Goal: Find specific page/section: Find specific page/section

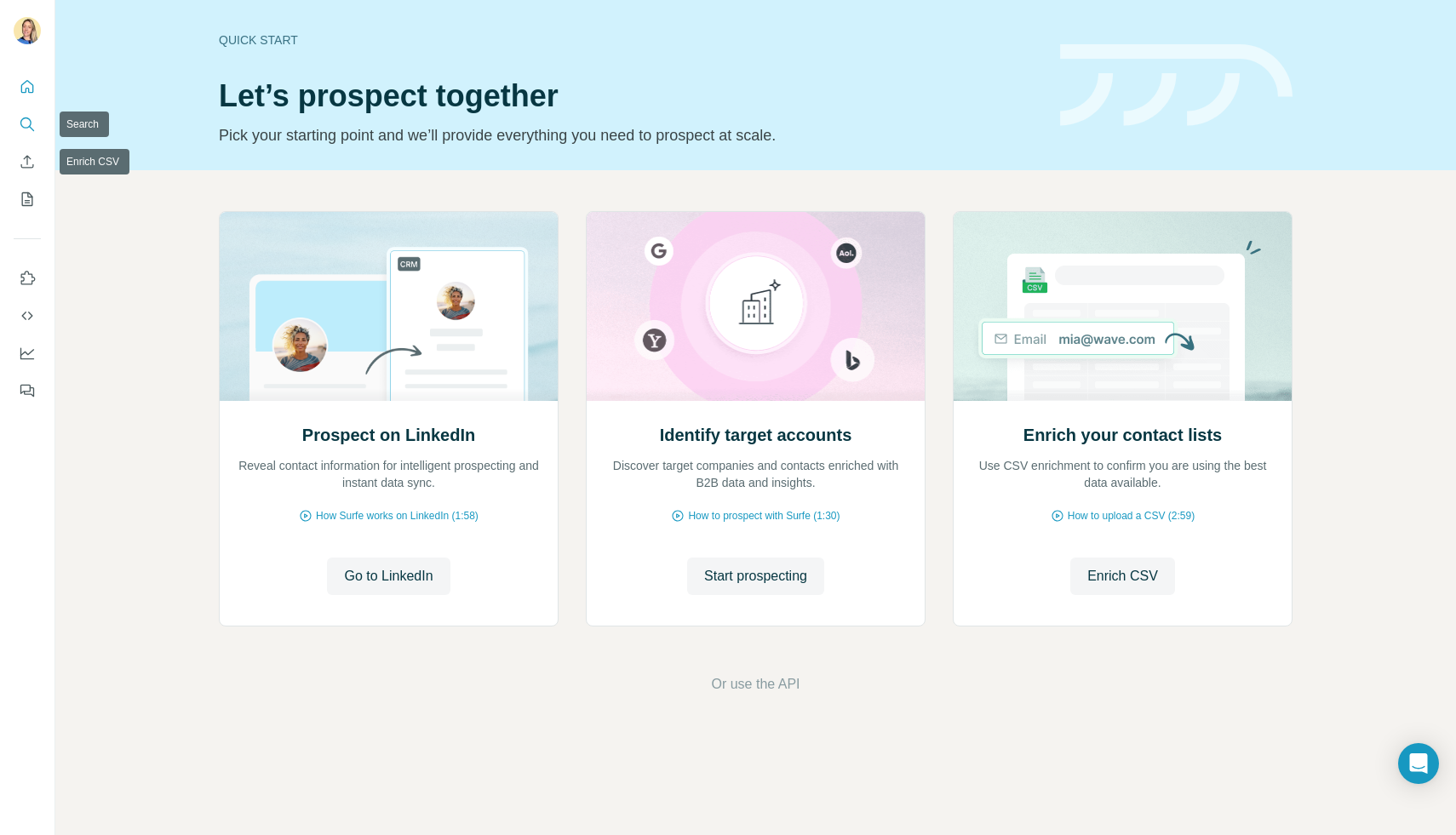
click at [38, 120] on button "Search" at bounding box center [28, 123] width 28 height 31
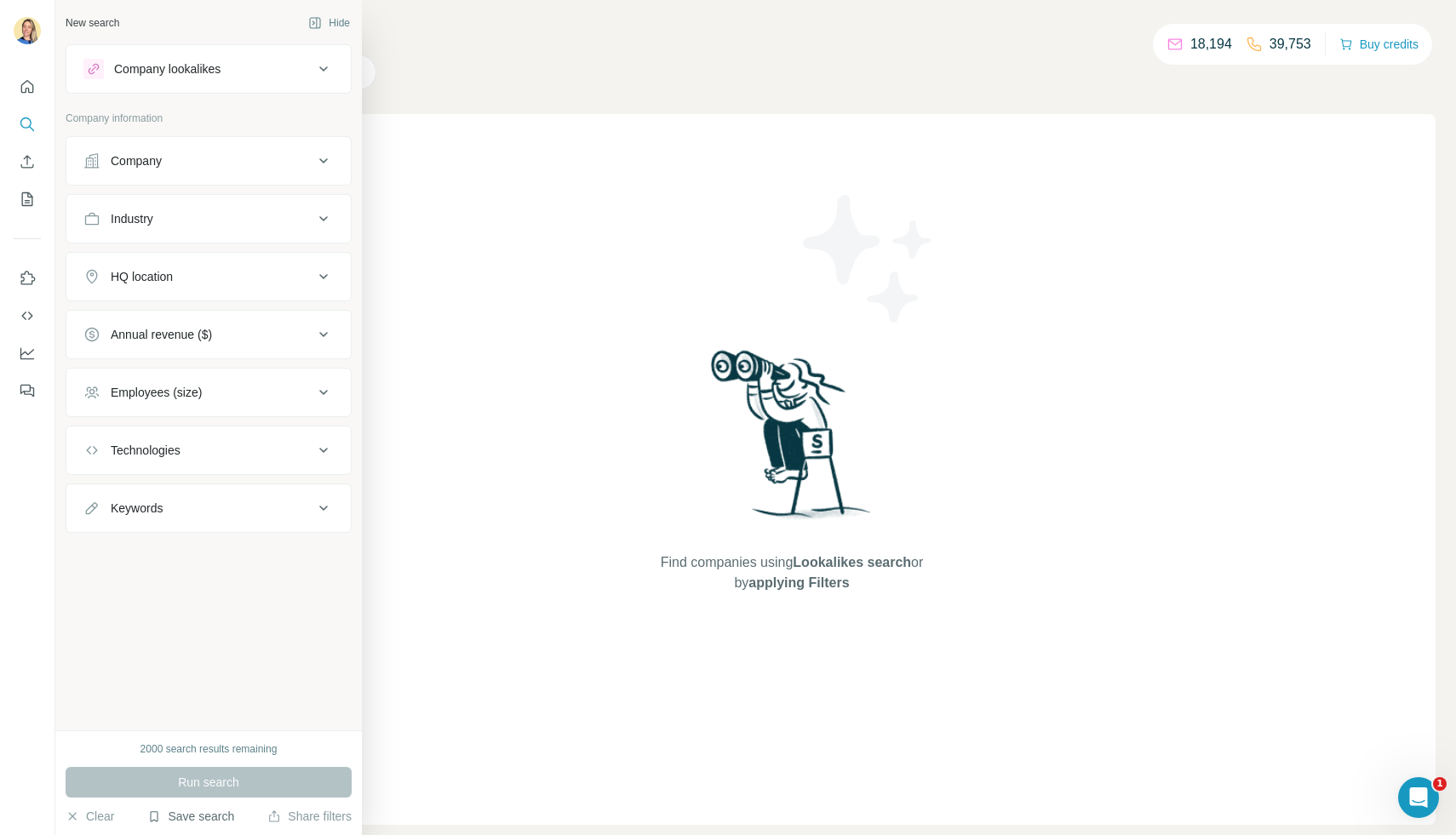
click at [189, 819] on button "Save search" at bounding box center [191, 815] width 87 height 17
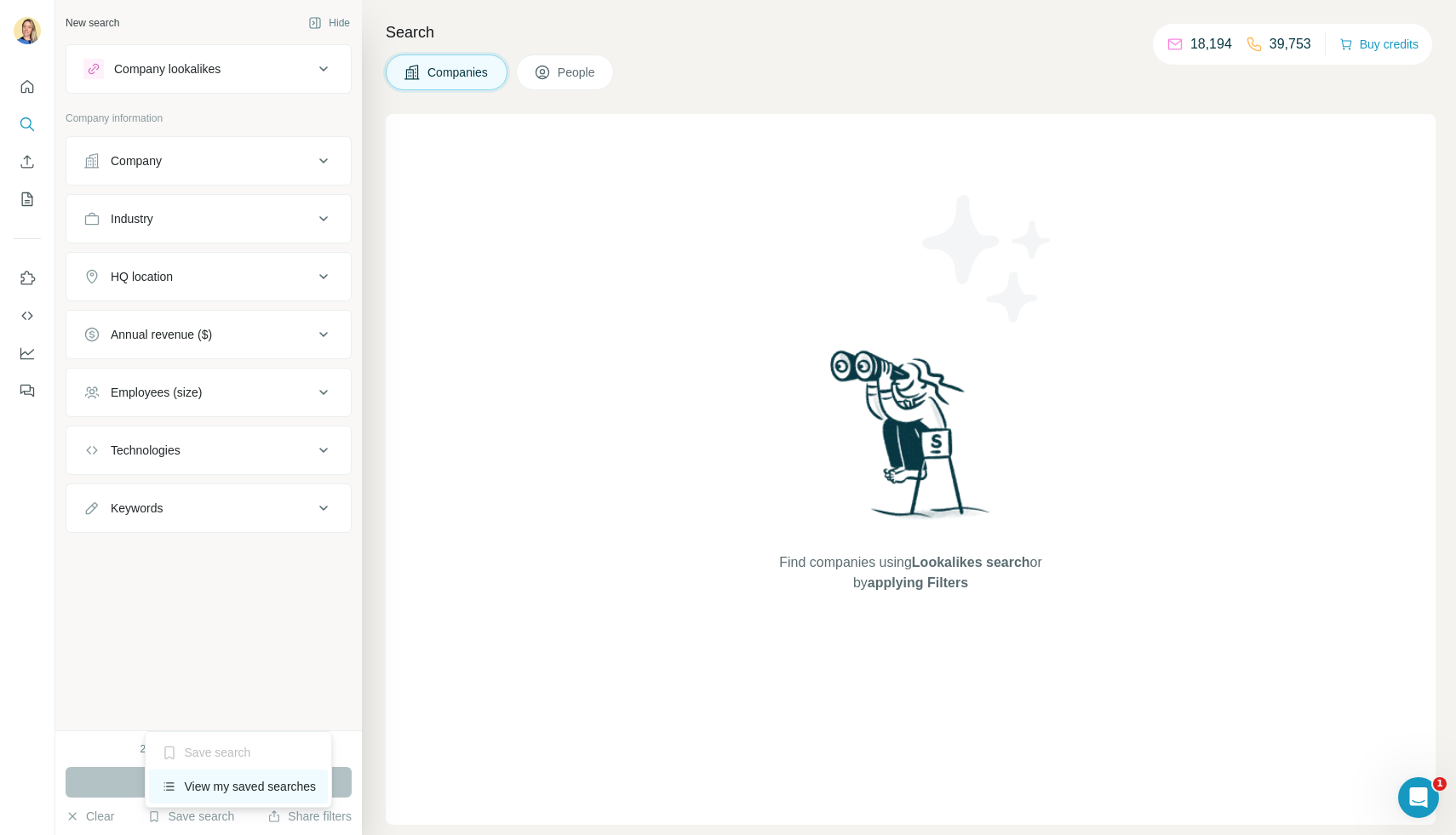
click at [211, 789] on div "View my saved searches" at bounding box center [239, 787] width 180 height 34
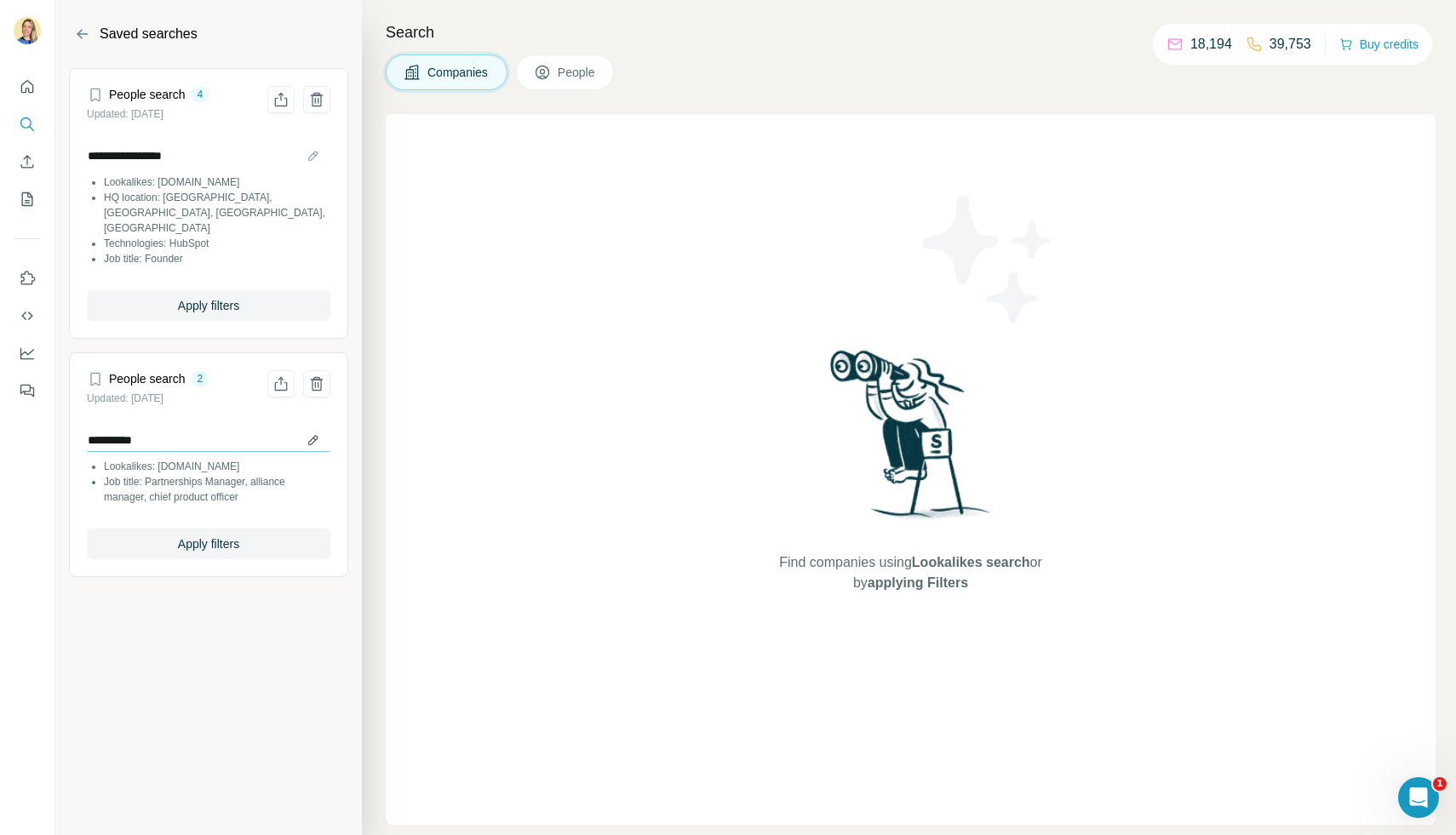
click at [220, 428] on input "**********" at bounding box center [208, 440] width 244 height 24
click at [183, 508] on div "**********" at bounding box center [208, 468] width 244 height 120
click at [194, 535] on span "Apply filters" at bounding box center [208, 543] width 61 height 17
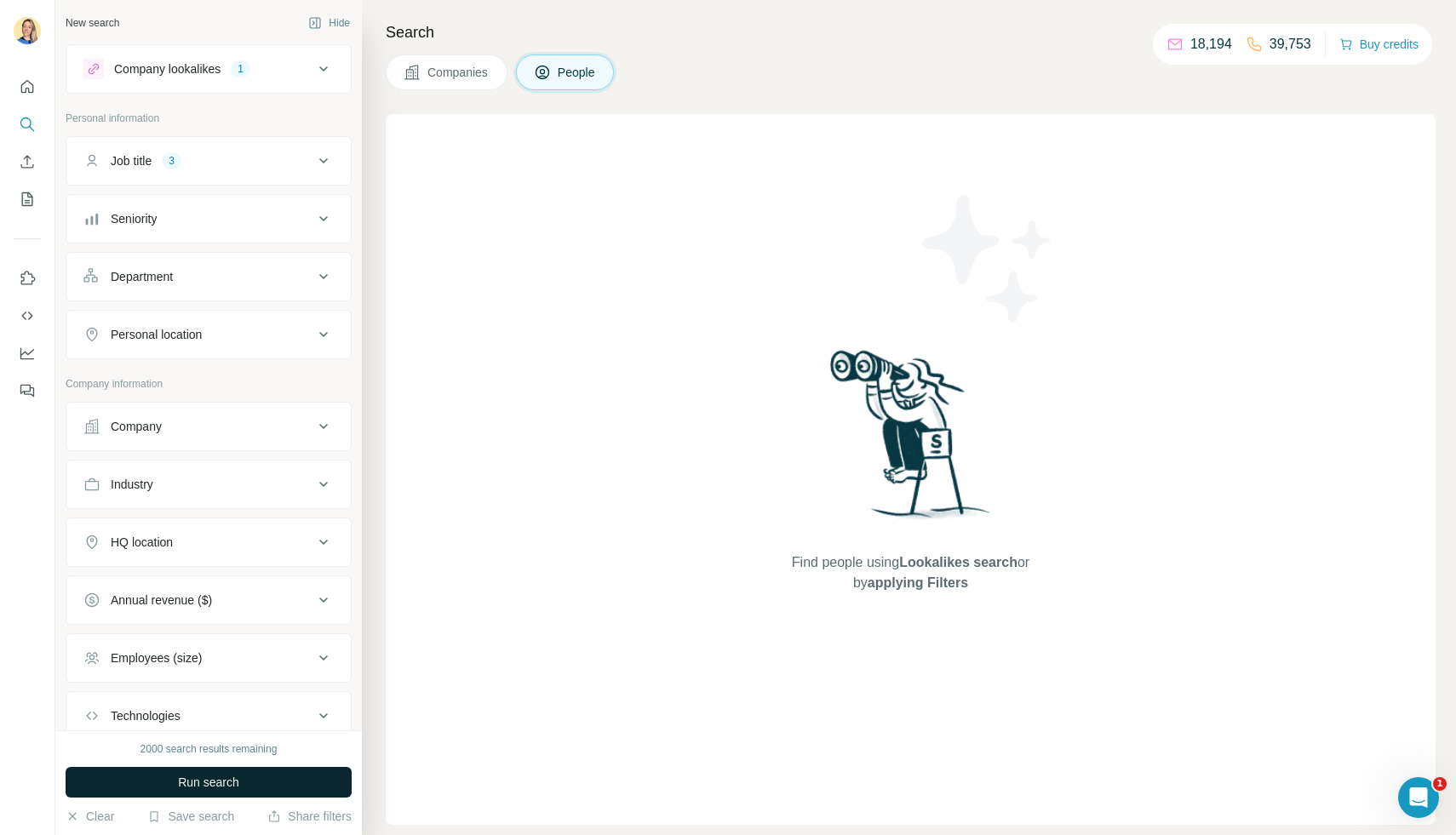
click at [149, 780] on button "Run search" at bounding box center [208, 782] width 286 height 31
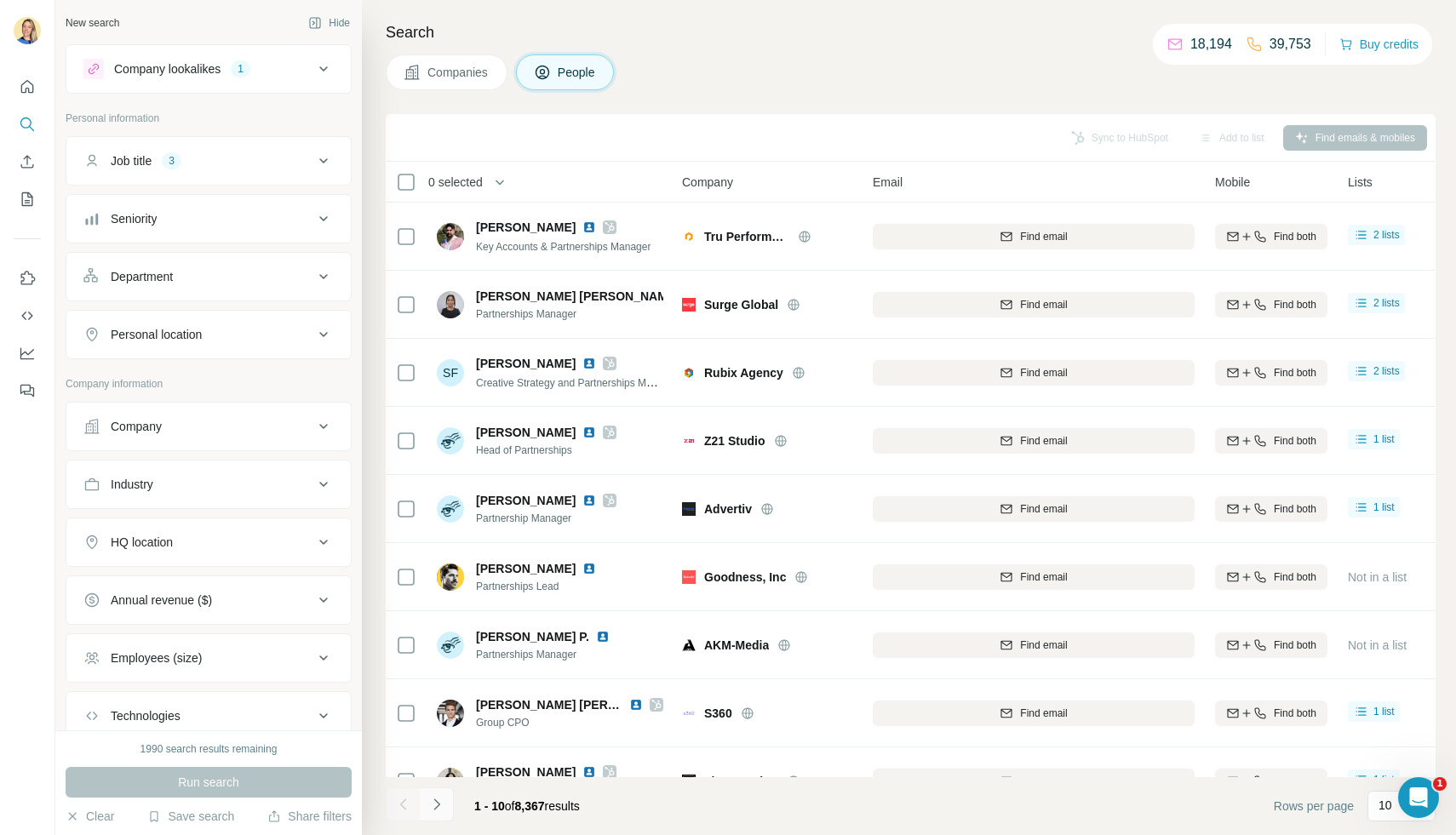
click at [431, 800] on icon "Navigate to next page" at bounding box center [436, 803] width 17 height 17
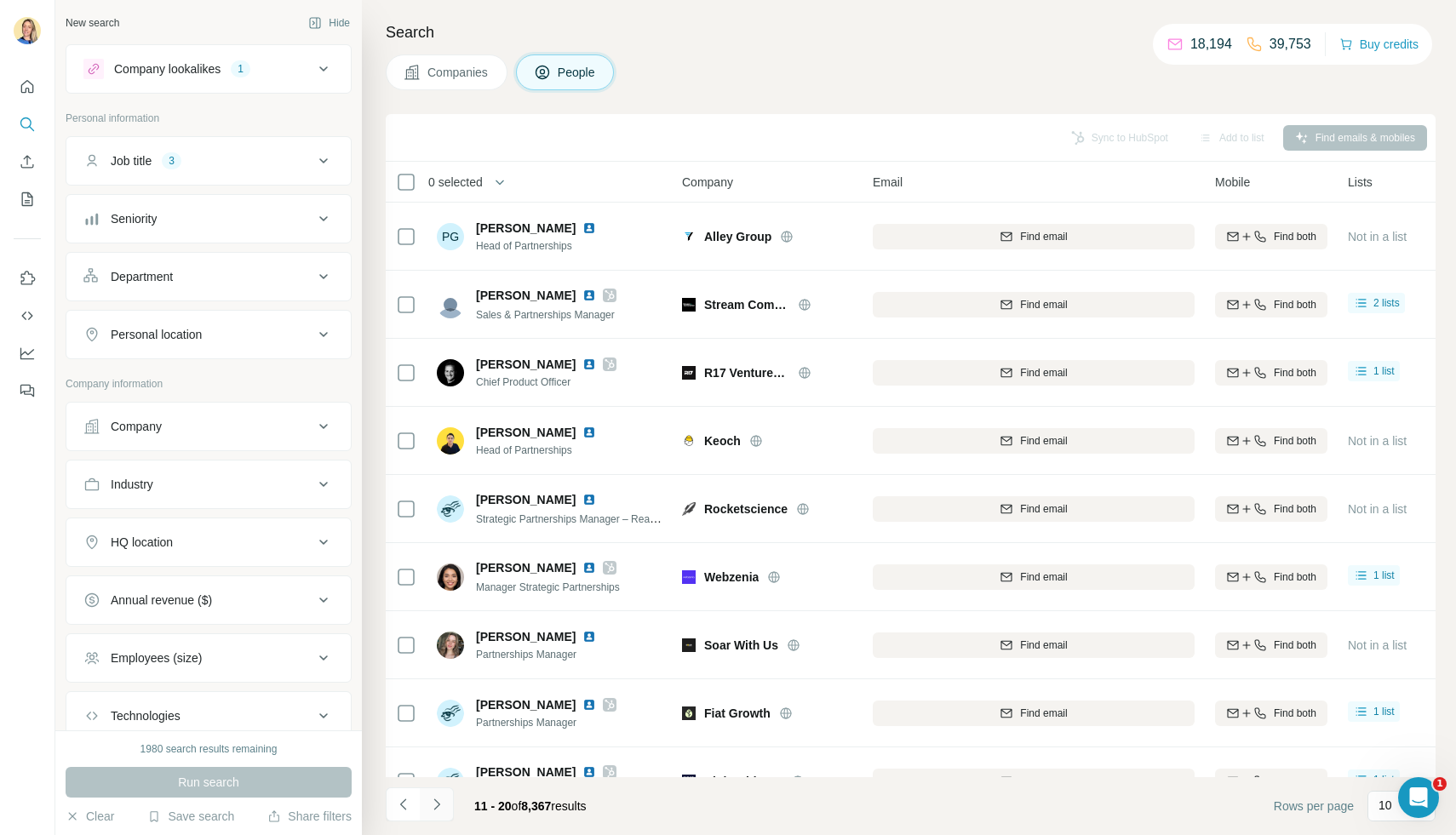
click at [429, 805] on icon "Navigate to next page" at bounding box center [436, 803] width 17 height 17
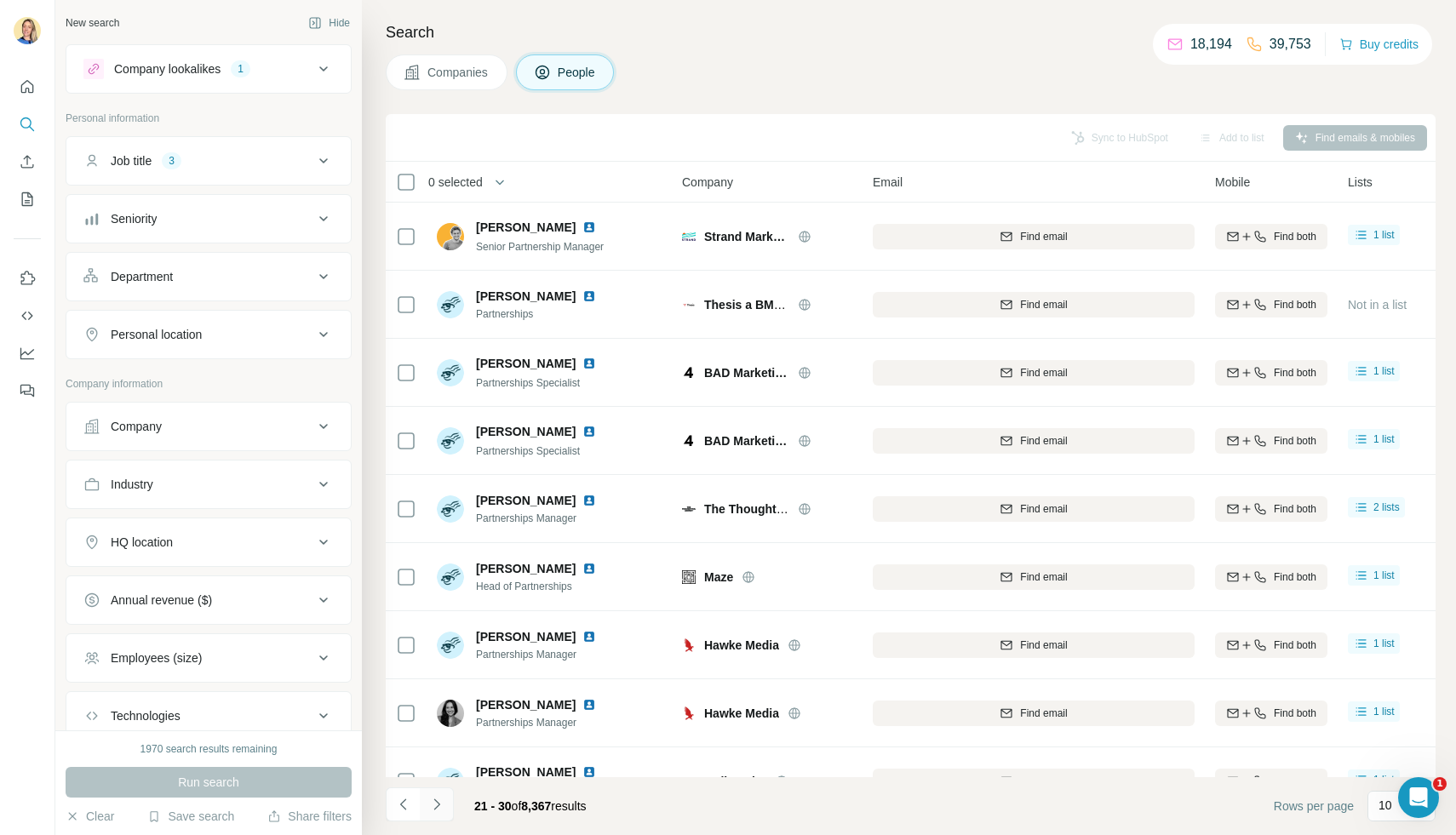
click at [430, 807] on icon "Navigate to next page" at bounding box center [436, 803] width 17 height 17
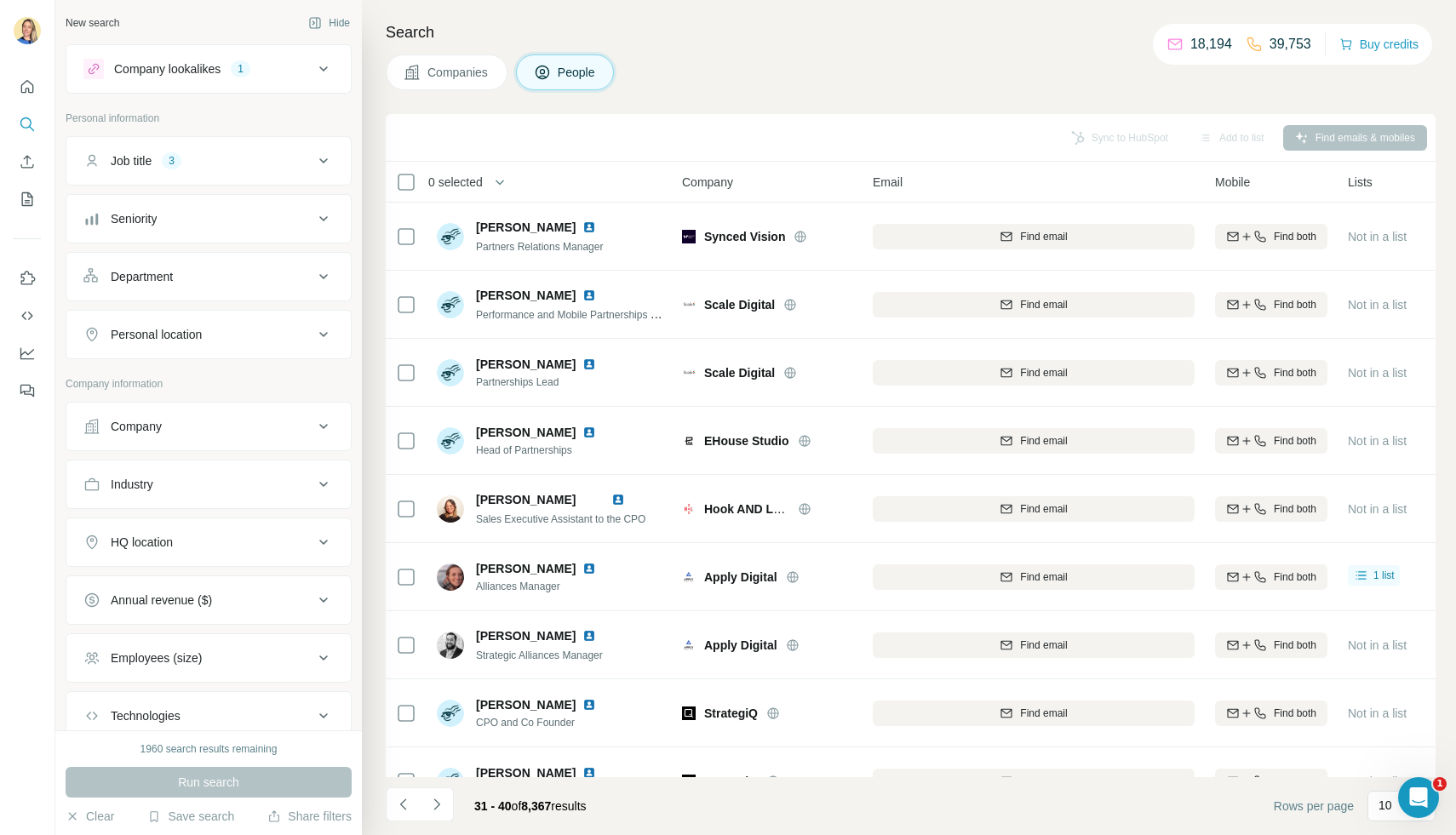
click at [436, 807] on icon "Navigate to next page" at bounding box center [436, 803] width 17 height 17
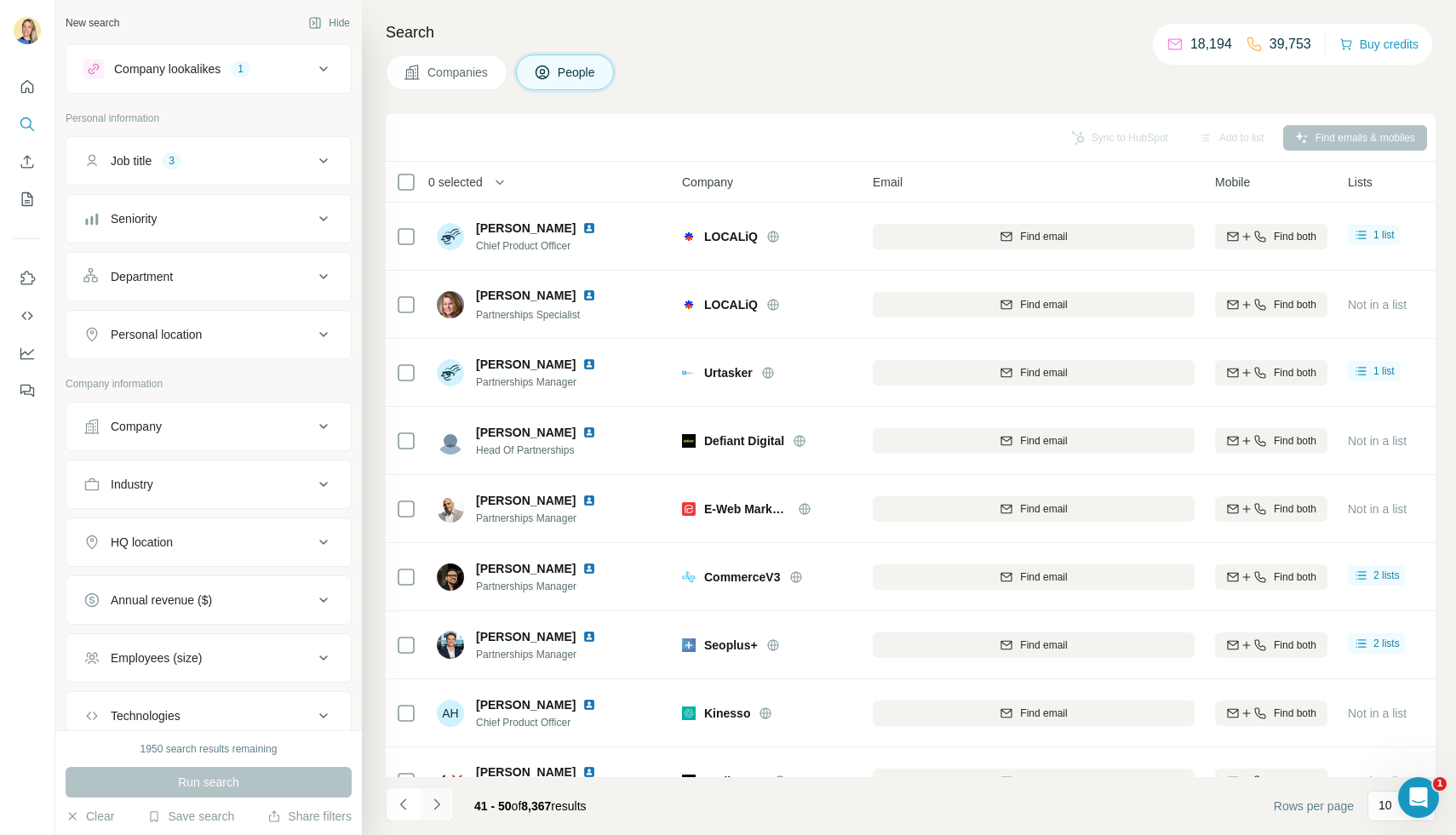
click at [436, 801] on icon "Navigate to next page" at bounding box center [436, 803] width 6 height 11
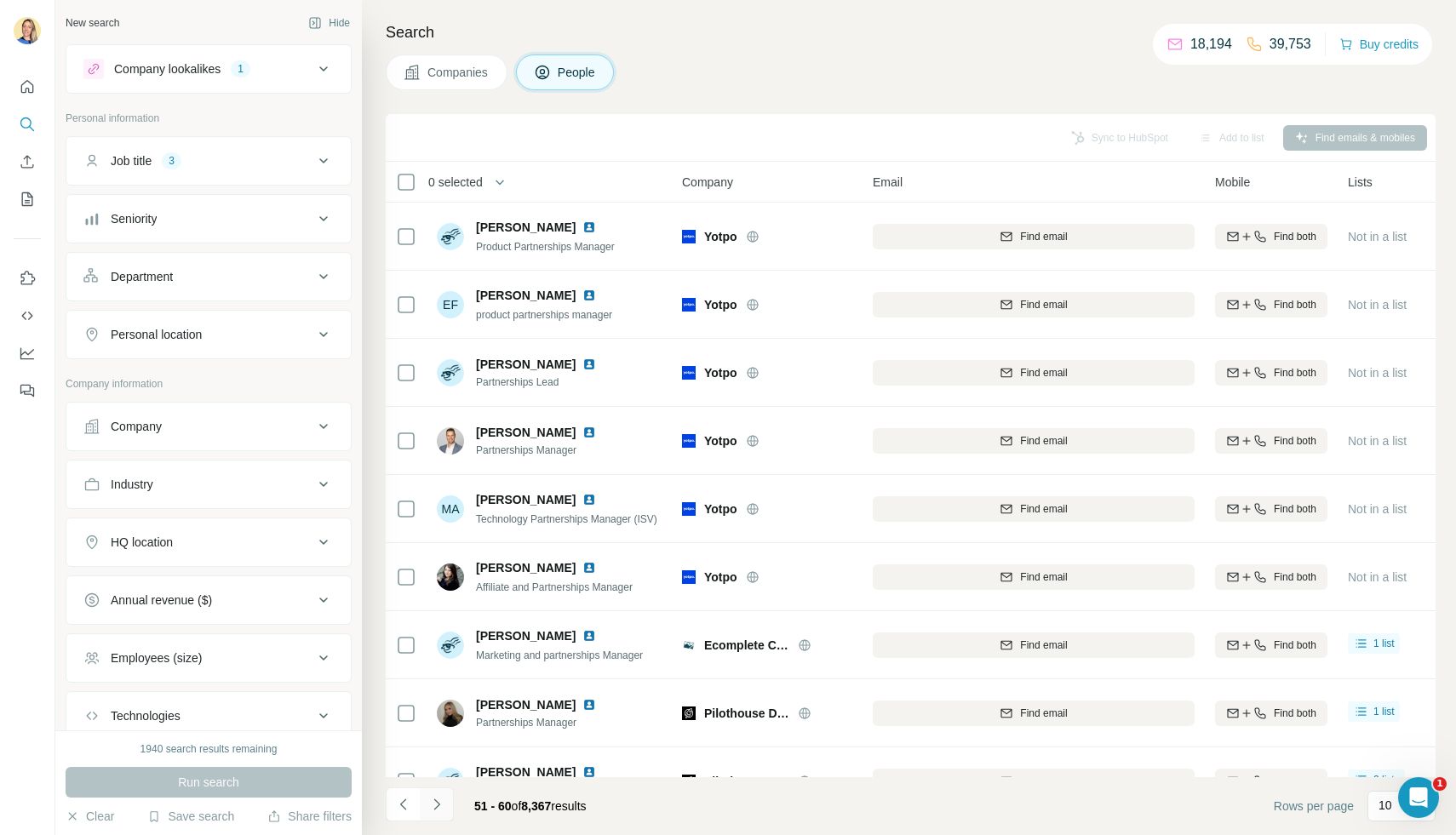
click at [436, 801] on icon "Navigate to next page" at bounding box center [436, 803] width 6 height 11
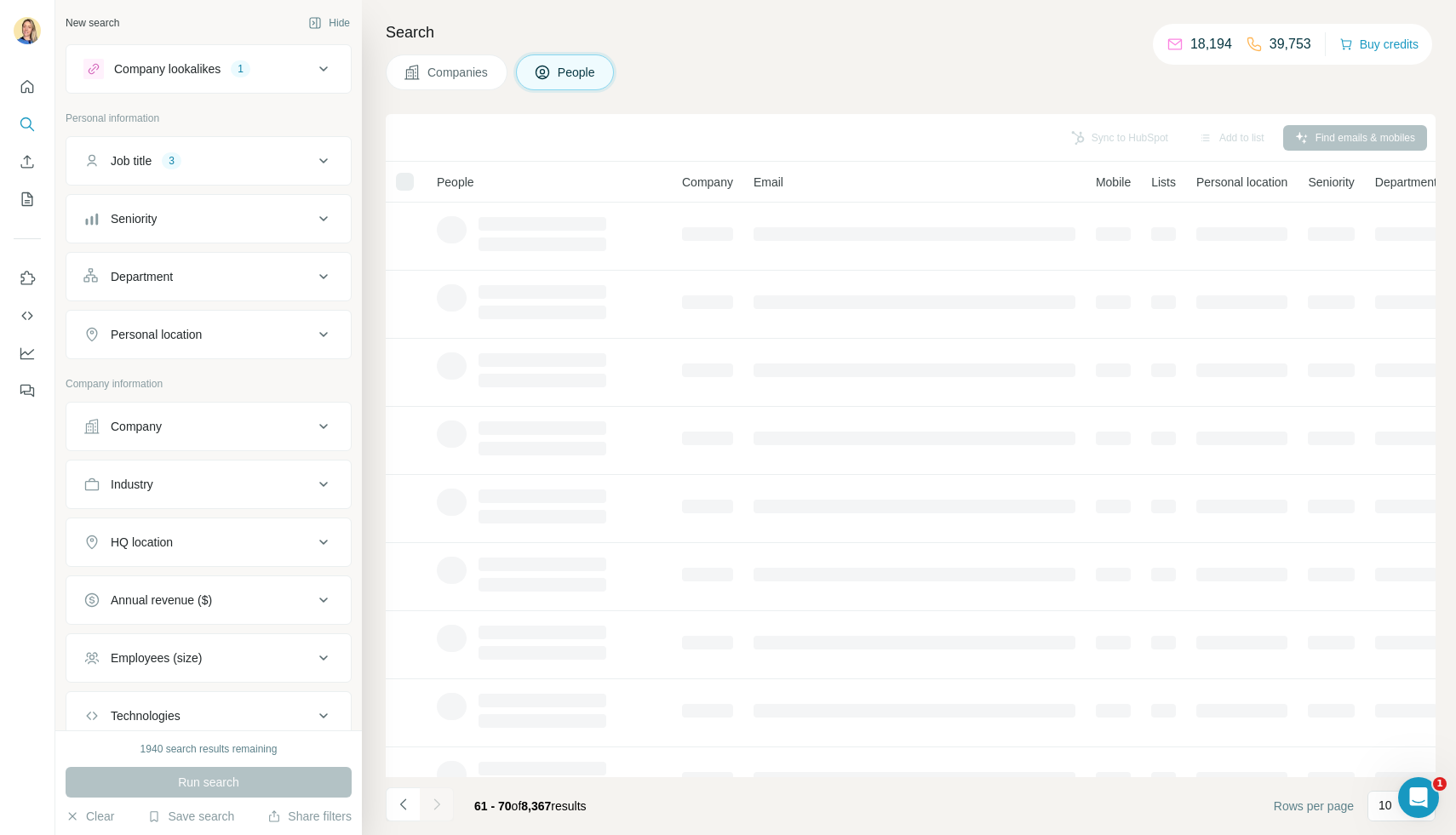
click at [436, 801] on div at bounding box center [436, 804] width 34 height 34
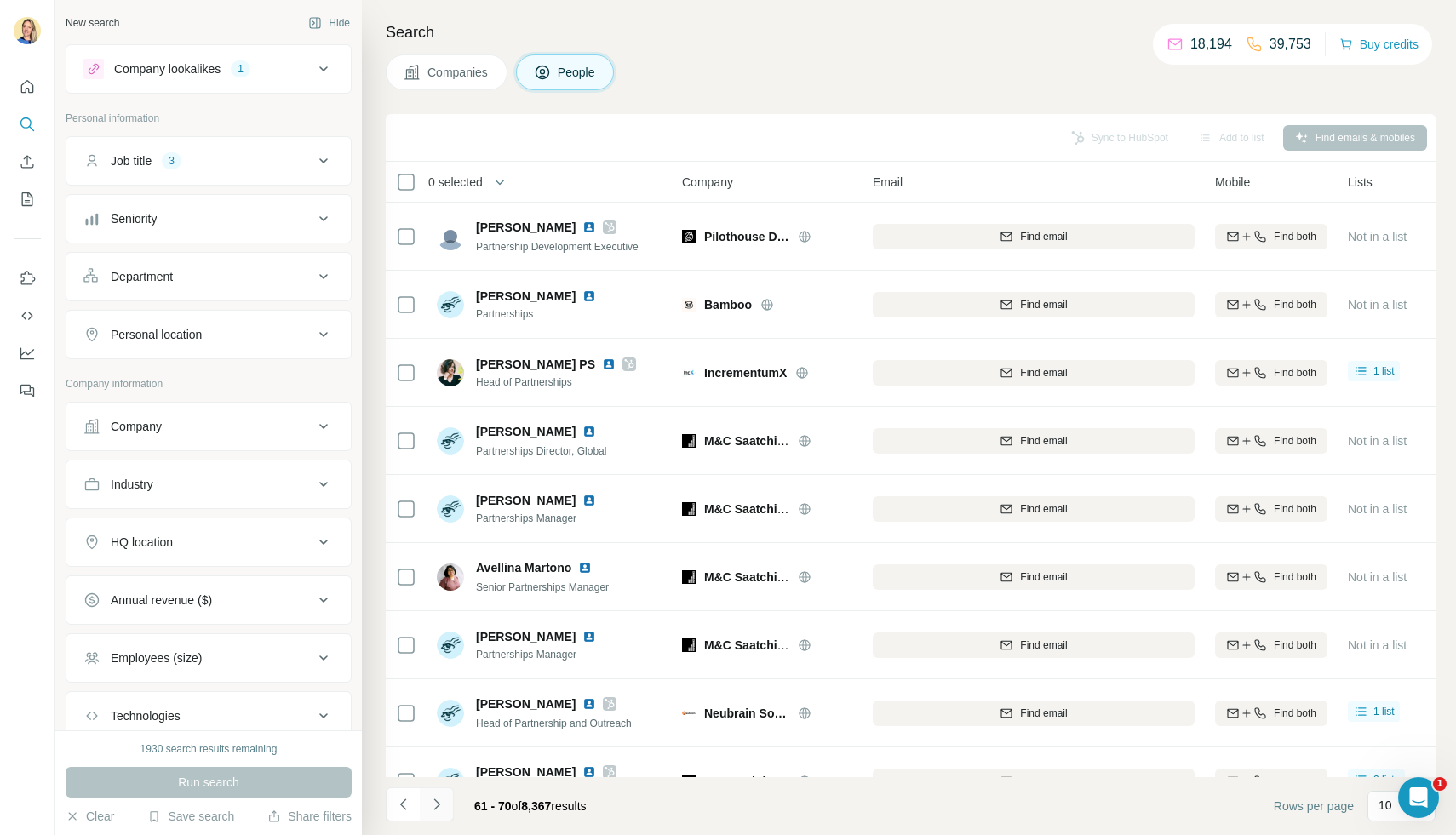
click at [436, 812] on icon "Navigate to next page" at bounding box center [436, 803] width 17 height 17
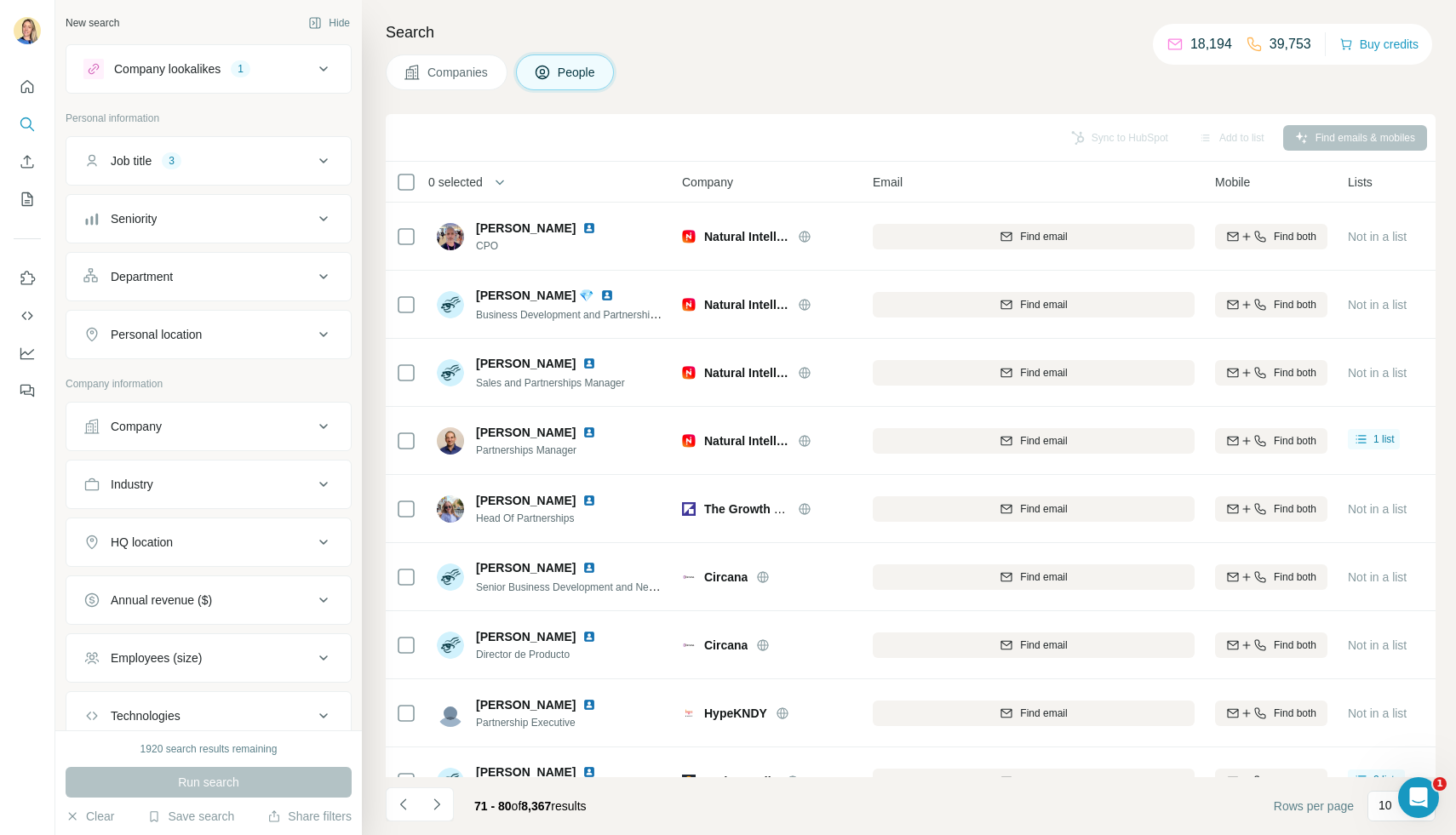
click at [436, 808] on icon "Navigate to next page" at bounding box center [436, 803] width 17 height 17
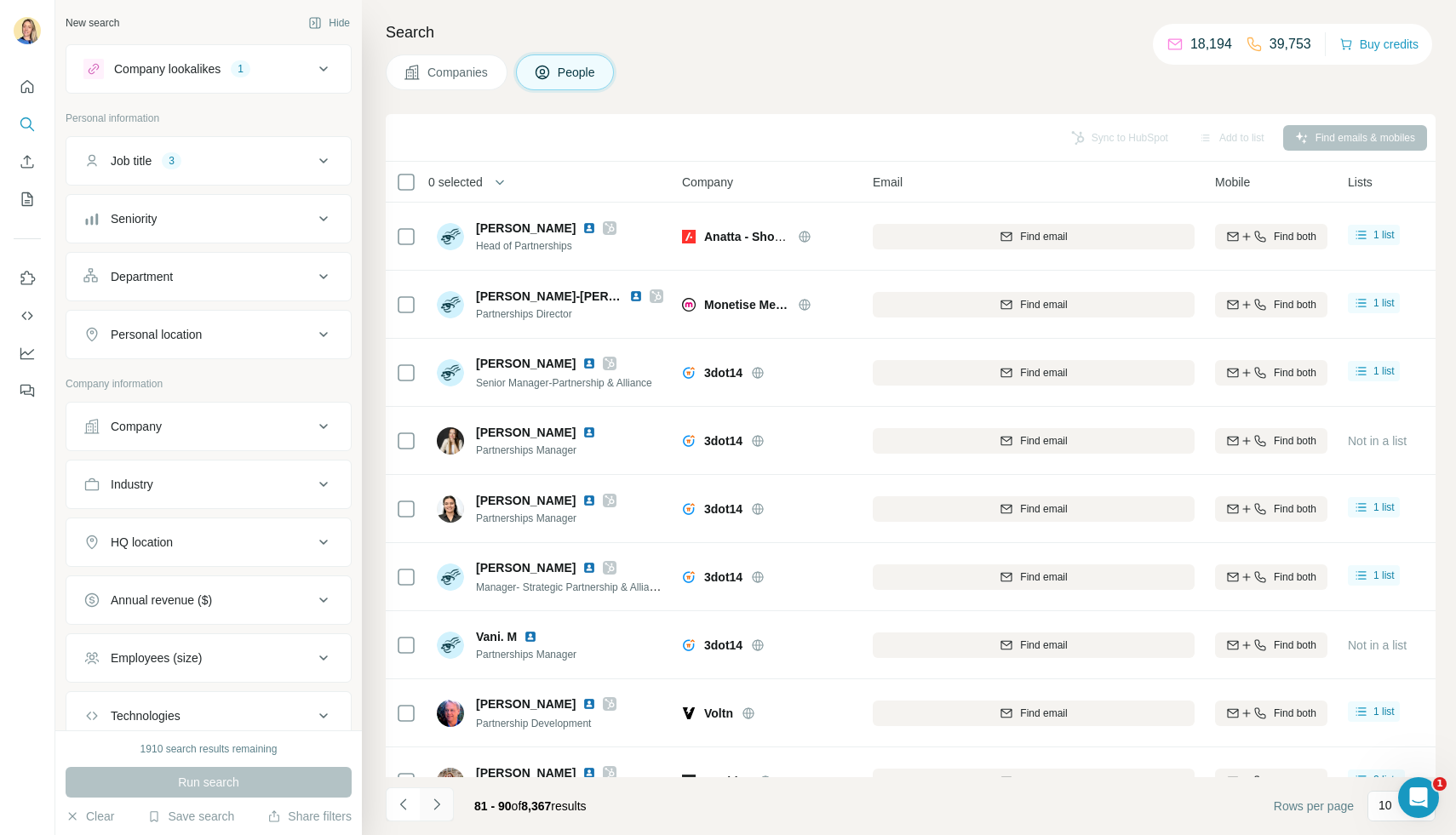
click at [436, 808] on icon "Navigate to next page" at bounding box center [436, 803] width 17 height 17
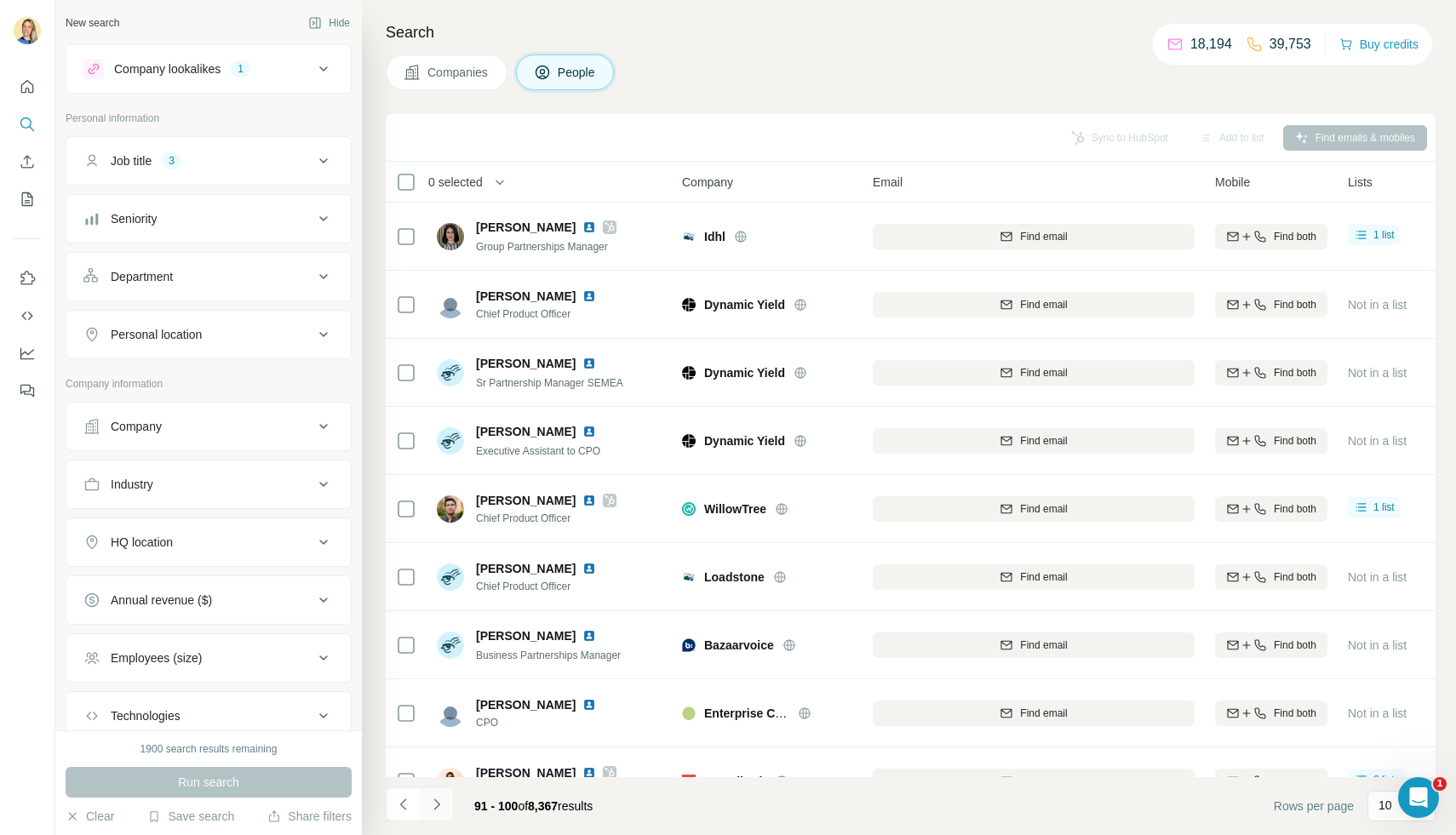
click at [434, 802] on icon "Navigate to next page" at bounding box center [436, 803] width 17 height 17
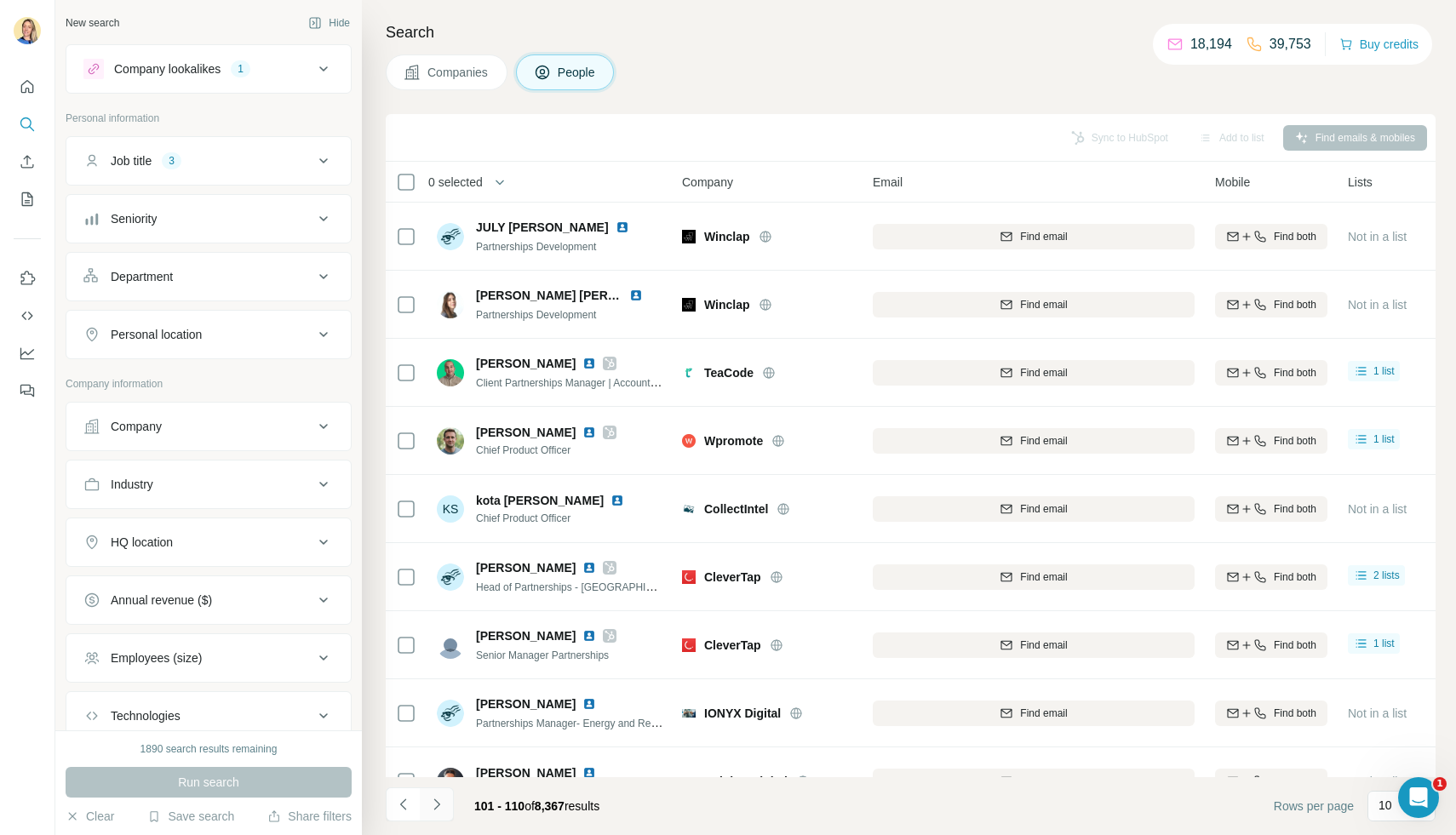
click at [442, 806] on icon "Navigate to next page" at bounding box center [436, 803] width 17 height 17
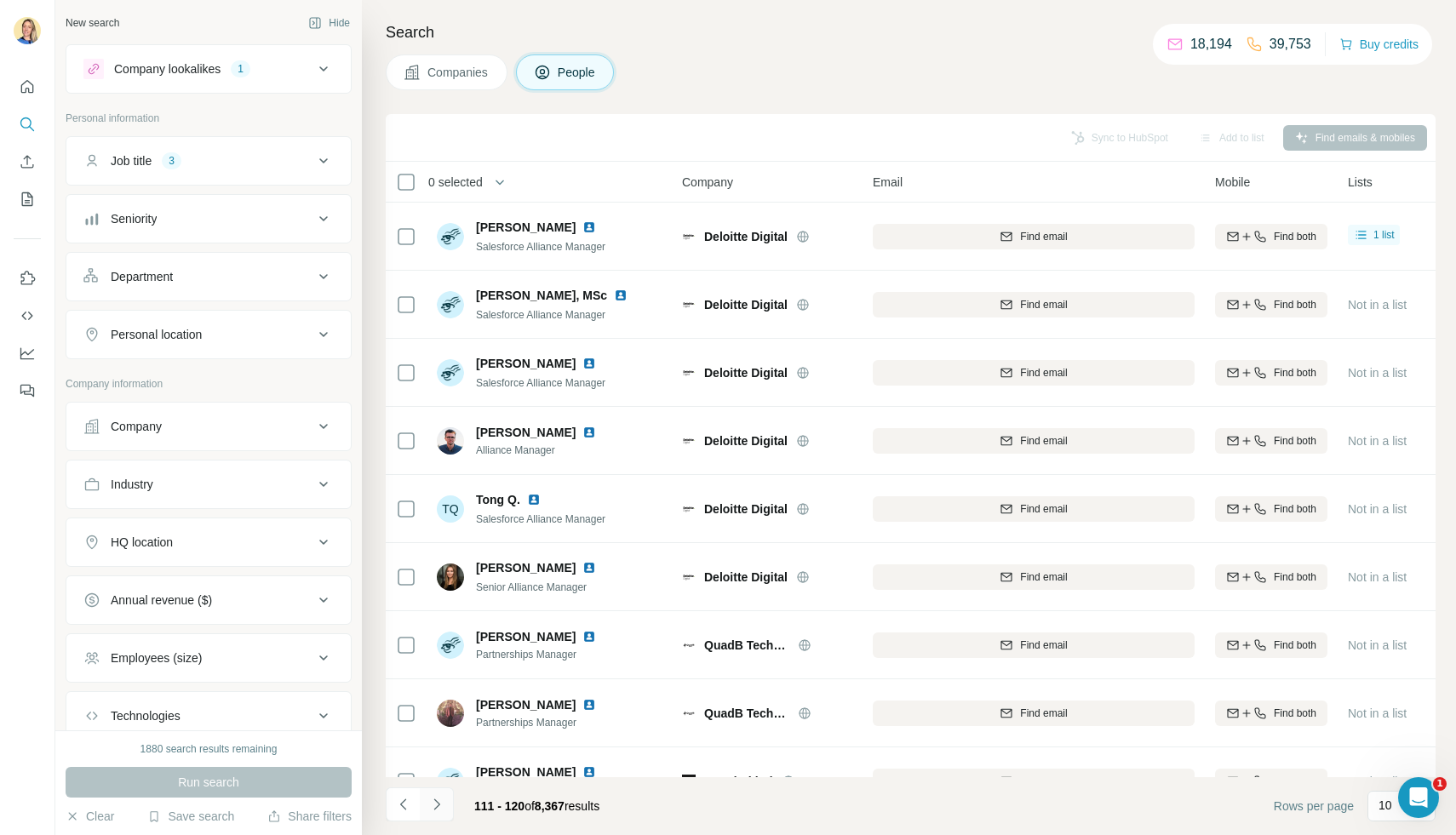
click at [431, 813] on button "Navigate to next page" at bounding box center [436, 804] width 34 height 34
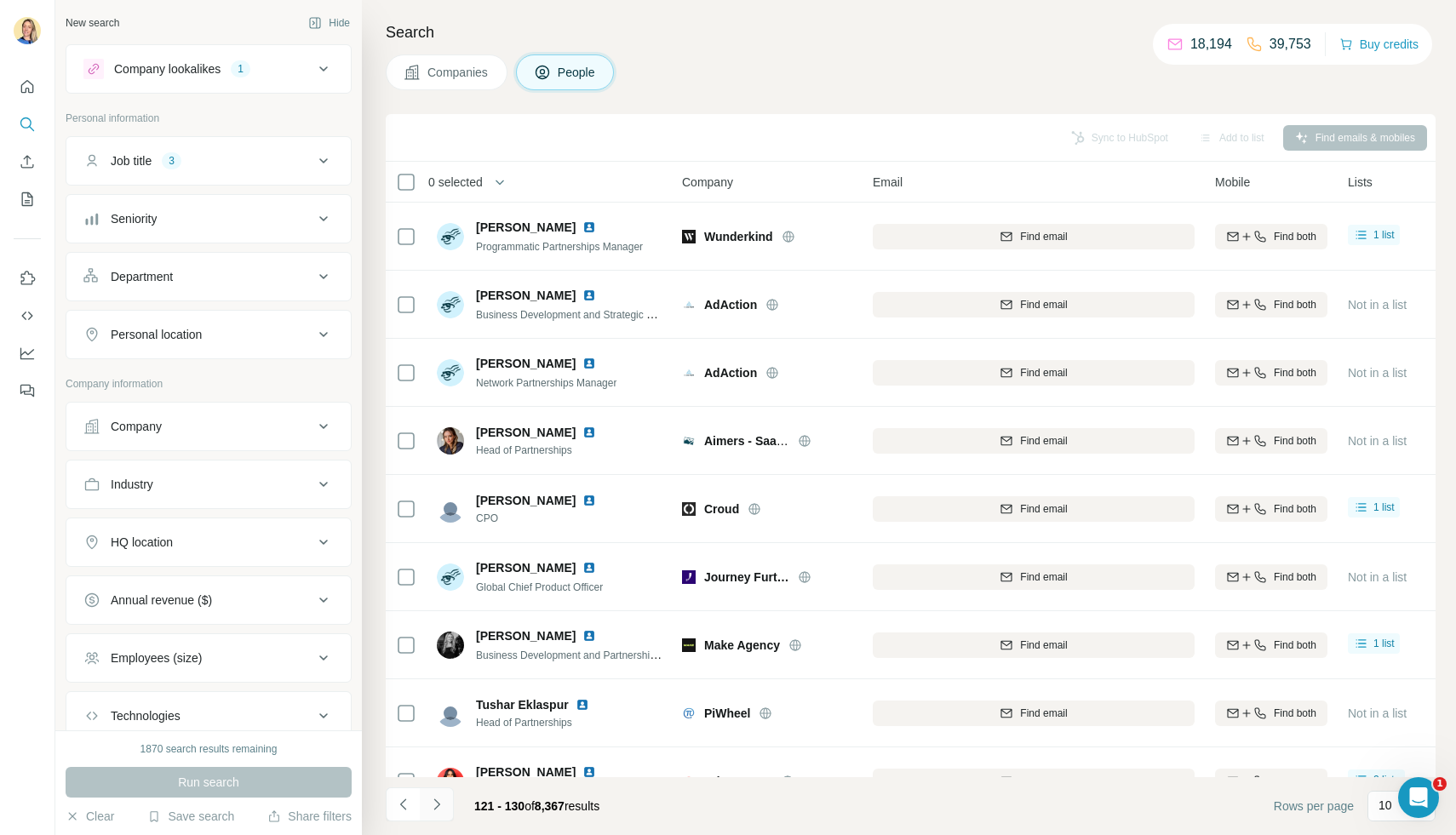
click at [437, 805] on icon "Navigate to next page" at bounding box center [436, 803] width 6 height 11
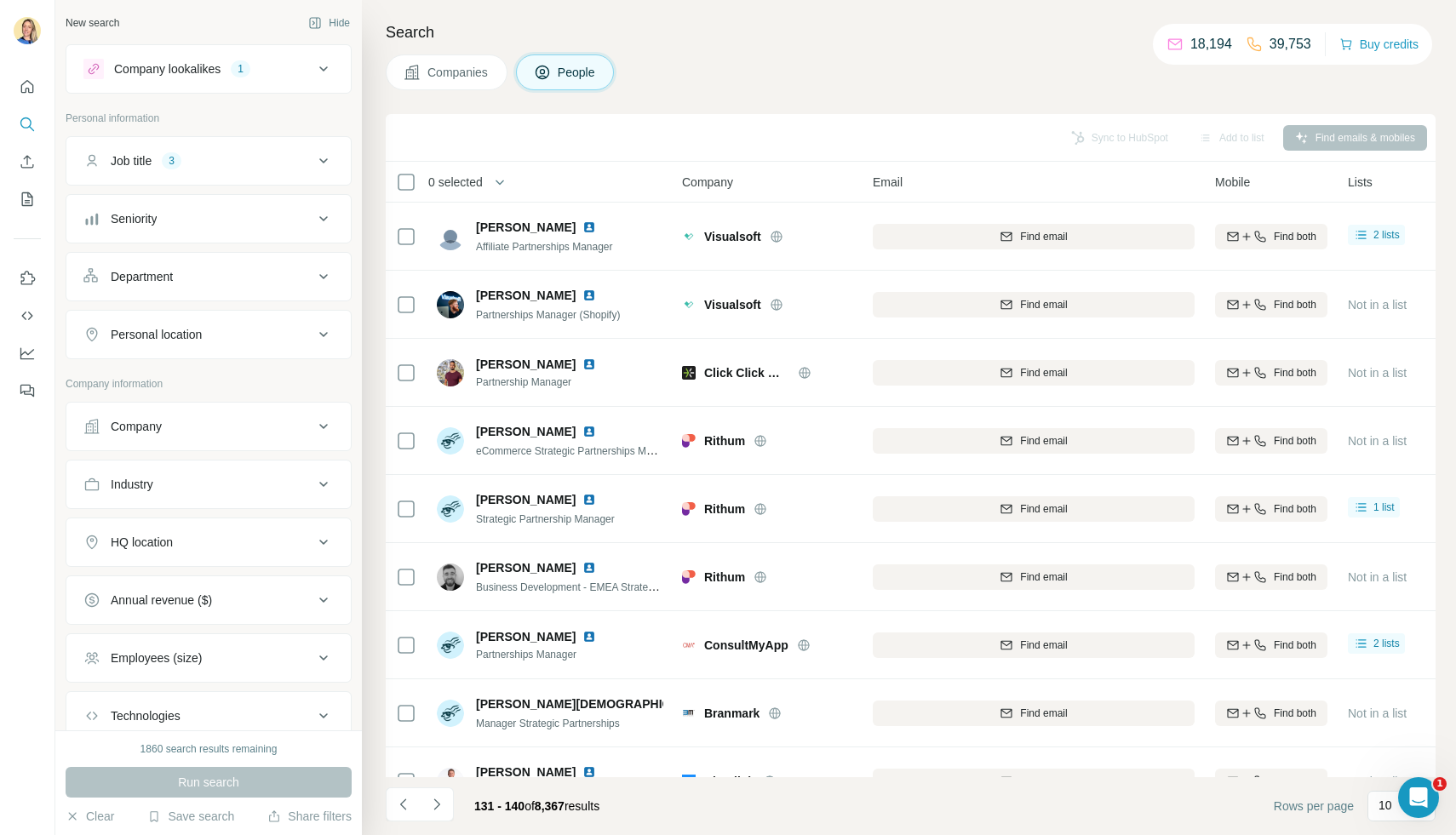
click at [437, 806] on icon "Navigate to next page" at bounding box center [436, 803] width 6 height 11
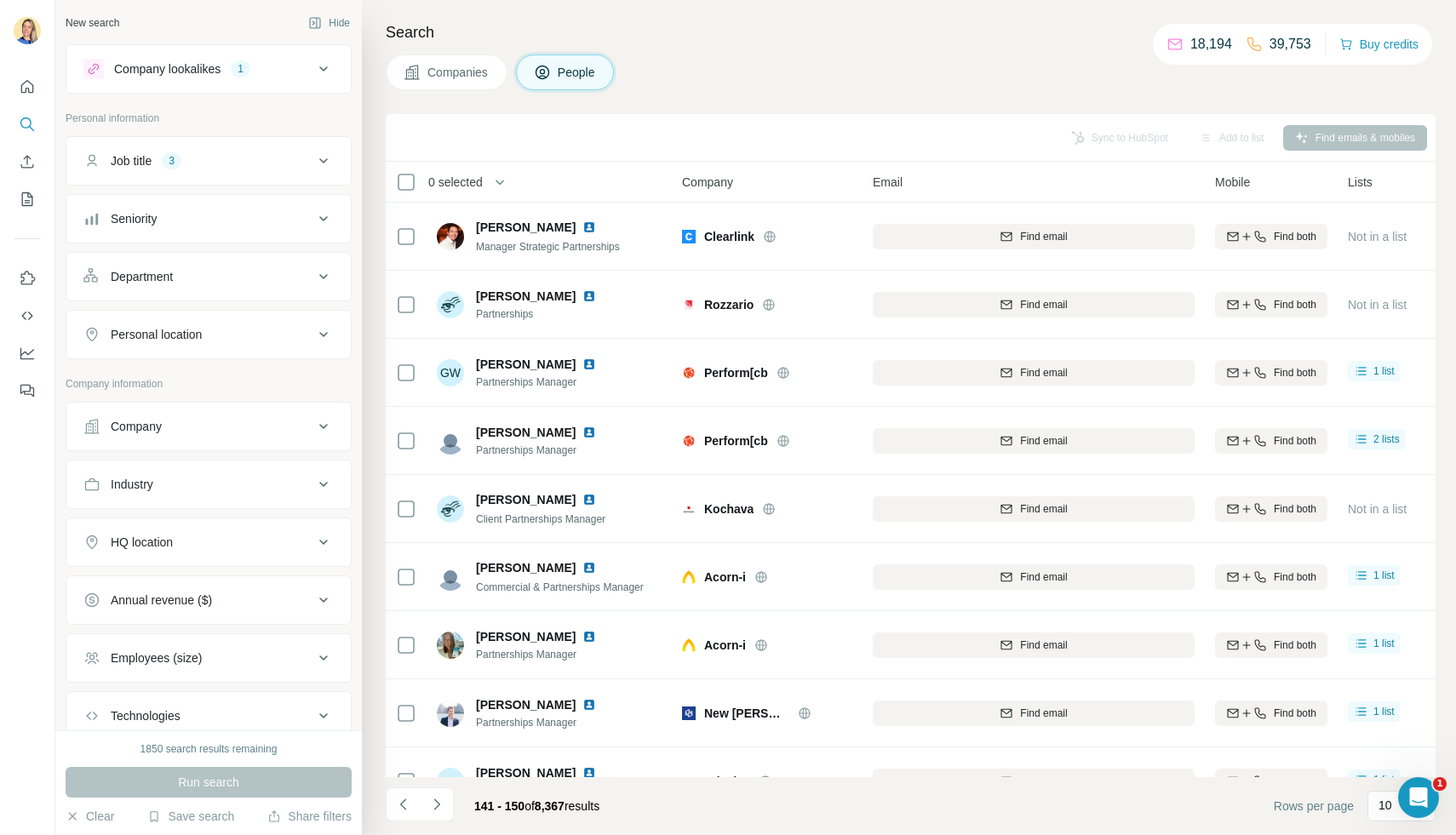
click at [437, 806] on icon "Navigate to next page" at bounding box center [436, 803] width 6 height 11
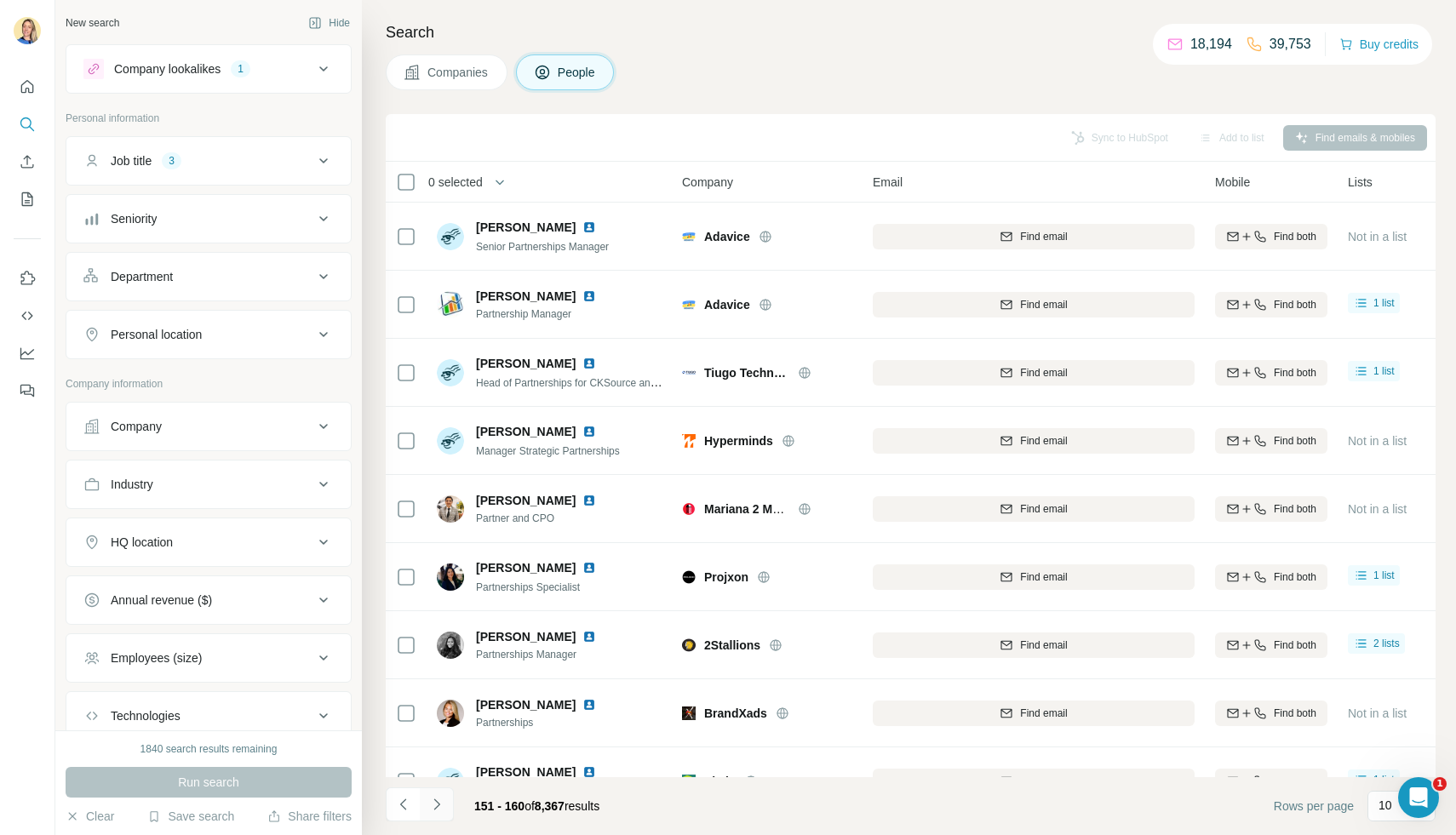
click at [430, 797] on icon "Navigate to next page" at bounding box center [436, 803] width 17 height 17
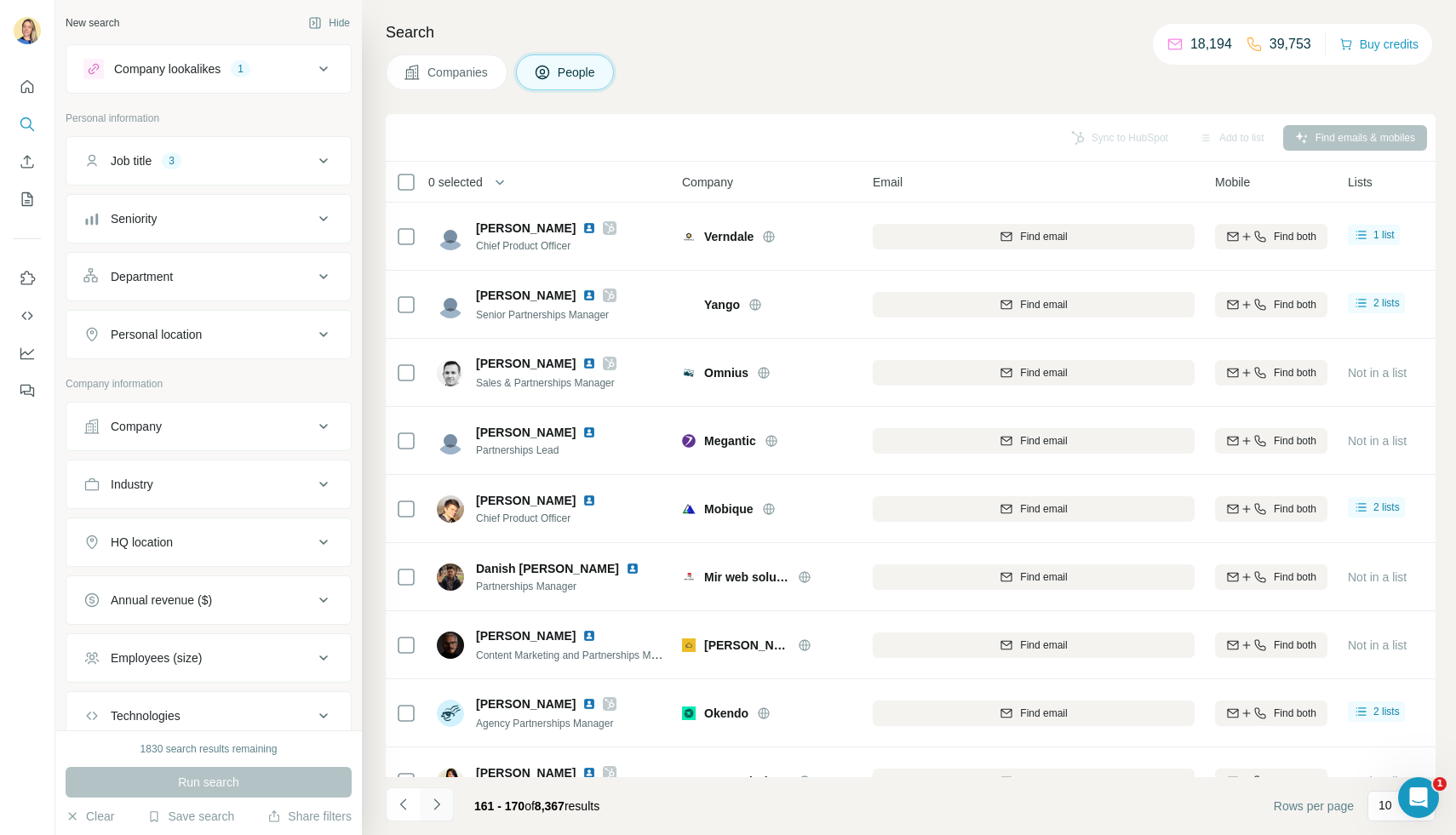
click at [444, 802] on button "Navigate to next page" at bounding box center [436, 804] width 34 height 34
